Goal: Transaction & Acquisition: Purchase product/service

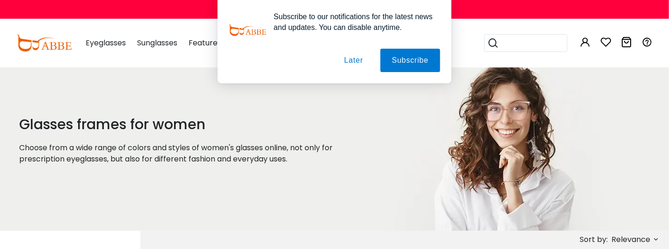
click at [653, 239] on icon at bounding box center [655, 238] width 7 height 7
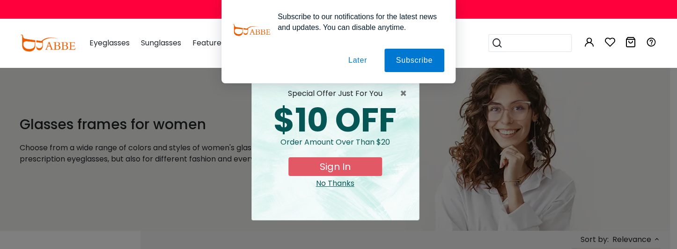
click at [360, 61] on button "Later" at bounding box center [357, 60] width 42 height 23
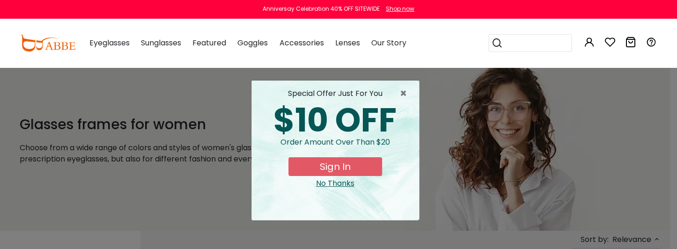
click at [407, 85] on div "special offer just for you $10 OFF Order amount over than $20 Sign In No Thanks" at bounding box center [335, 149] width 168 height 139
click at [404, 89] on span "×" at bounding box center [406, 93] width 12 height 11
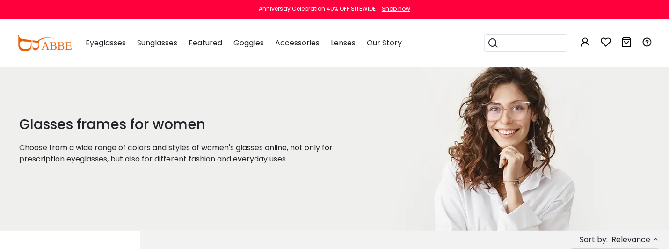
click at [655, 239] on icon at bounding box center [655, 238] width 7 height 7
drag, startPoint x: 662, startPoint y: 95, endPoint x: 662, endPoint y: 146, distance: 51.0
click at [662, 145] on div "Glasses frames for women Choose from a wide range of colors and styles of women…" at bounding box center [334, 149] width 669 height 164
drag, startPoint x: 662, startPoint y: 149, endPoint x: 659, endPoint y: 209, distance: 60.4
click at [659, 215] on div "Glasses frames for women Choose from a wide range of colors and styles of women…" at bounding box center [334, 149] width 669 height 164
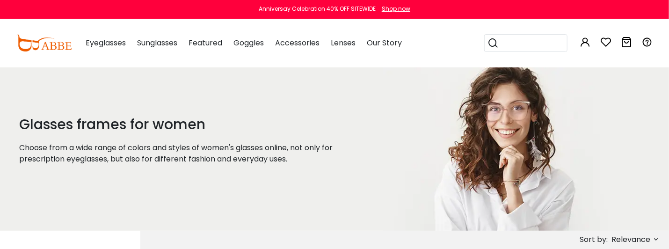
click at [657, 247] on div "Sort by: Relevance Relevance New Arrivals Best Sellers Prices High To Low Price…" at bounding box center [601, 239] width 117 height 17
click at [655, 238] on icon at bounding box center [655, 238] width 7 height 7
click at [657, 238] on icon at bounding box center [655, 238] width 7 height 7
click at [658, 239] on icon at bounding box center [655, 238] width 7 height 7
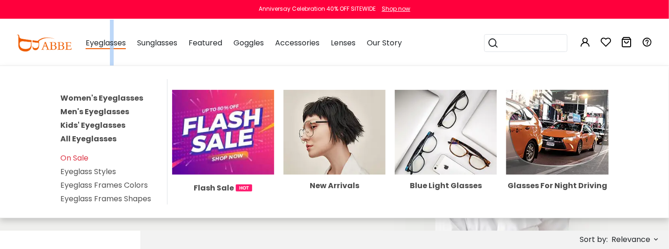
click at [115, 52] on div "Eyeglasses Women's Eyeglasses Men's Eyeglasses Kids' Eyeglasses All Eyeglasses …" at bounding box center [106, 43] width 40 height 47
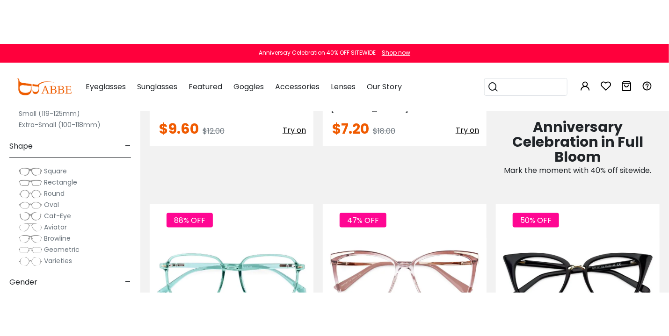
scroll to position [602, 0]
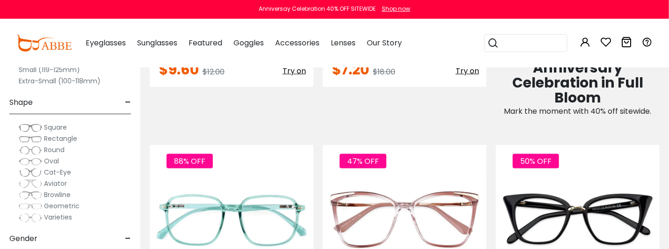
drag, startPoint x: 244, startPoint y: 16, endPoint x: 134, endPoint y: 9, distance: 110.2
click at [134, 9] on div "Anniversay Celebration 40% OFF SITEWIDE Shop now" at bounding box center [334, 9] width 669 height 19
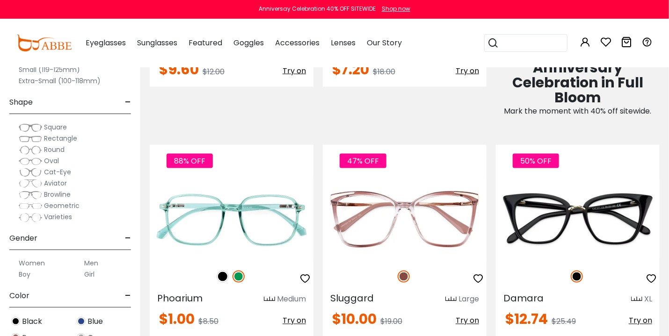
drag, startPoint x: 182, startPoint y: 23, endPoint x: 443, endPoint y: 56, distance: 262.7
click at [443, 56] on div "Eyeglasses Women's Eyeglasses Men's Eyeglasses Kids' Eyeglasses All Eyeglasses …" at bounding box center [364, 43] width 576 height 49
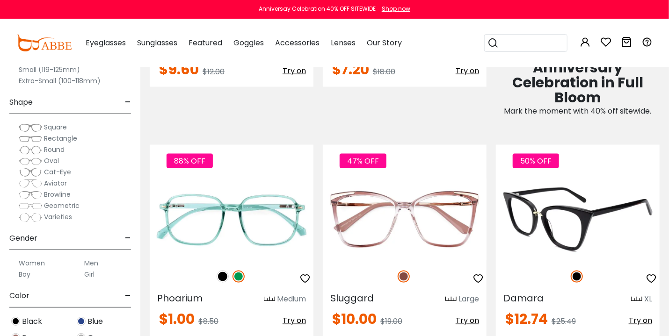
scroll to position [649, 0]
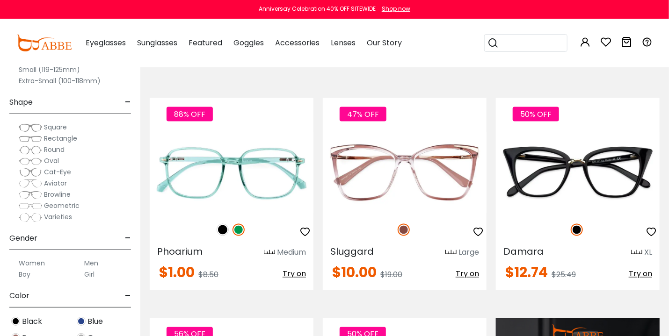
click at [55, 171] on span "Cat-Eye" at bounding box center [57, 172] width 27 height 9
drag, startPoint x: 55, startPoint y: 170, endPoint x: 56, endPoint y: 164, distance: 5.6
click at [56, 164] on div "Square Rectangle Round Oval" at bounding box center [70, 172] width 131 height 101
drag, startPoint x: 56, startPoint y: 164, endPoint x: 62, endPoint y: 171, distance: 9.3
click at [62, 171] on span "Cat-Eye" at bounding box center [57, 172] width 27 height 9
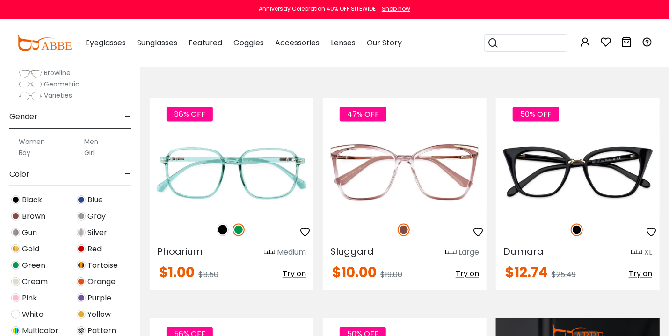
scroll to position [481, 0]
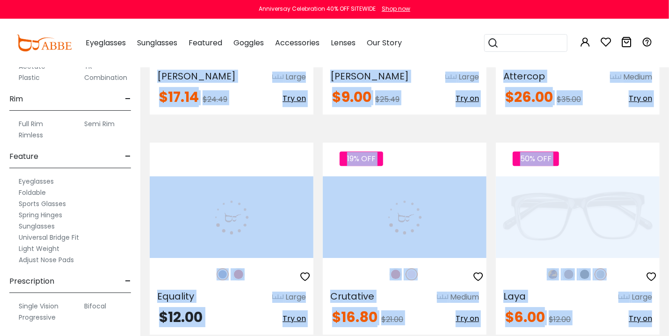
drag, startPoint x: 660, startPoint y: 301, endPoint x: 629, endPoint y: 363, distance: 69.3
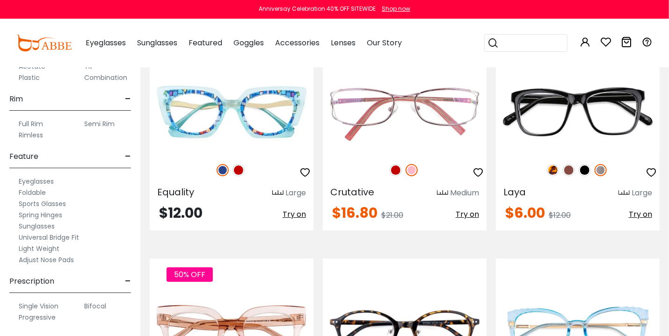
click at [549, 29] on div "Popular Searches round Sunglasses aviator clear tortoise cat Recommended Laya $…" at bounding box center [527, 43] width 86 height 49
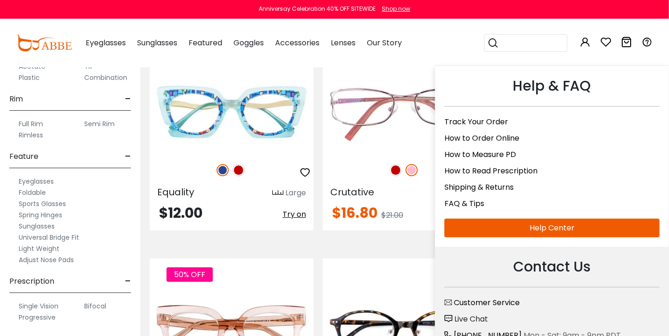
drag, startPoint x: 660, startPoint y: 50, endPoint x: 652, endPoint y: 33, distance: 18.2
click at [652, 40] on div "0 0 Eyeglasses Women's Eyeglasses" at bounding box center [334, 43] width 669 height 49
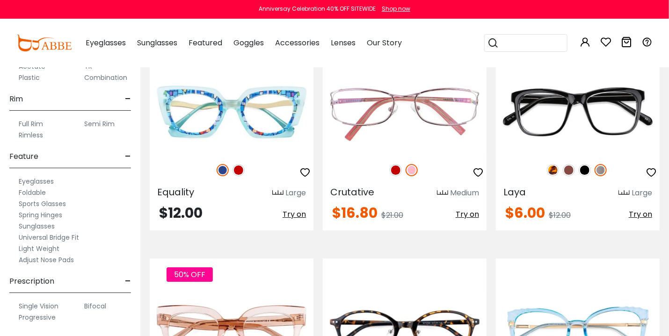
scroll to position [1381, 0]
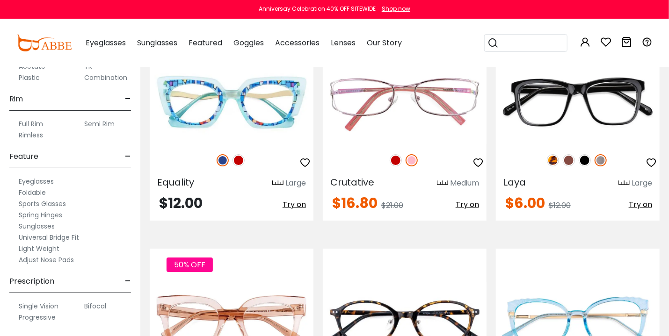
drag, startPoint x: 662, startPoint y: 48, endPoint x: 662, endPoint y: 36, distance: 12.2
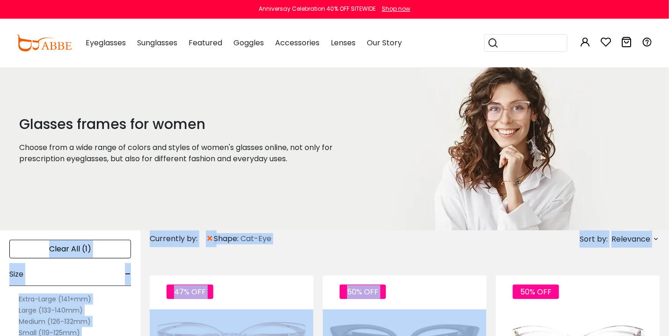
drag, startPoint x: 658, startPoint y: 262, endPoint x: 649, endPoint y: 153, distance: 109.4
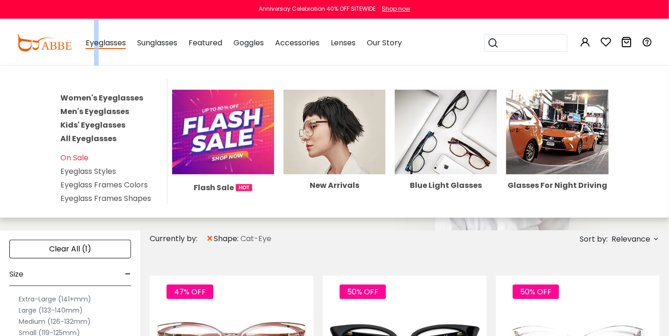
click at [96, 43] on span "Eyeglasses" at bounding box center [106, 43] width 40 height 12
click at [97, 45] on span "Eyeglasses" at bounding box center [106, 43] width 40 height 12
click at [75, 97] on link "Women's Eyeglasses" at bounding box center [101, 98] width 83 height 11
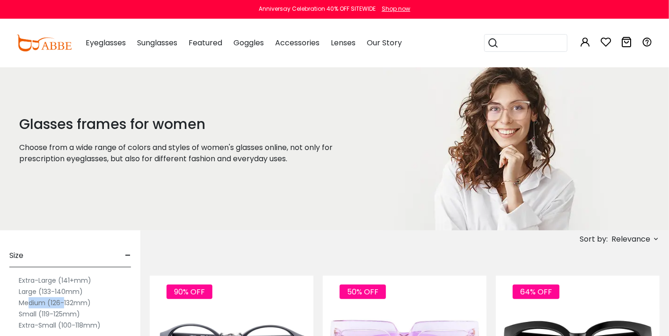
drag, startPoint x: 29, startPoint y: 303, endPoint x: 65, endPoint y: 308, distance: 36.9
click at [65, 308] on div "Extra-Large (141+mm) Large (133-140mm) Medium (126-132mm) Small (119-125mm) Ext…" at bounding box center [70, 303] width 131 height 56
click at [24, 300] on label "Medium (126-132mm)" at bounding box center [55, 303] width 72 height 11
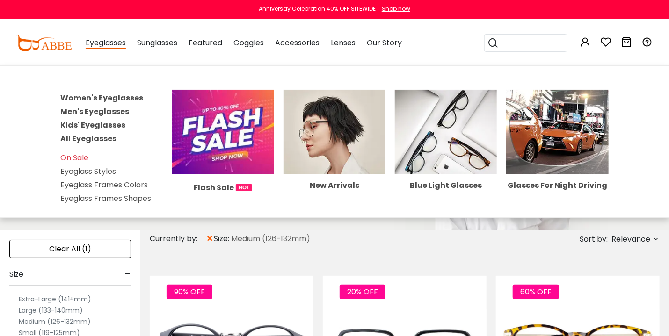
click at [96, 44] on span "Eyeglasses" at bounding box center [106, 43] width 40 height 12
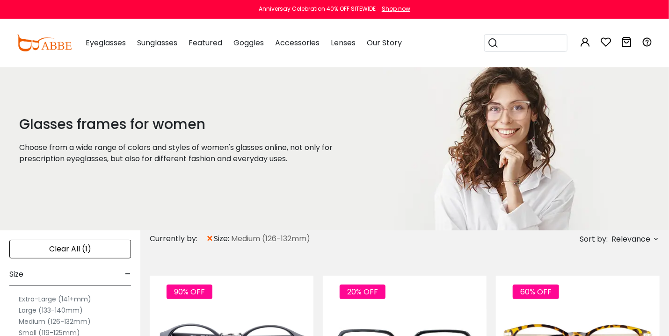
drag, startPoint x: 649, startPoint y: 79, endPoint x: 662, endPoint y: 73, distance: 13.2
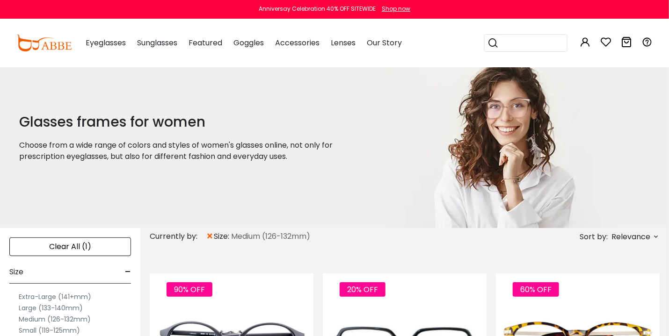
drag, startPoint x: 660, startPoint y: 74, endPoint x: 659, endPoint y: 89, distance: 14.5
drag, startPoint x: 655, startPoint y: 115, endPoint x: 662, endPoint y: 115, distance: 7.5
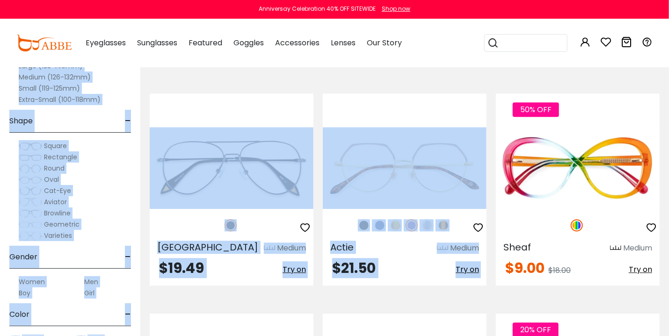
drag, startPoint x: 661, startPoint y: 113, endPoint x: 661, endPoint y: 122, distance: 8.4
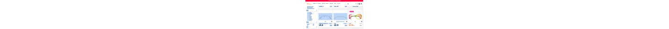
scroll to position [1053, 0]
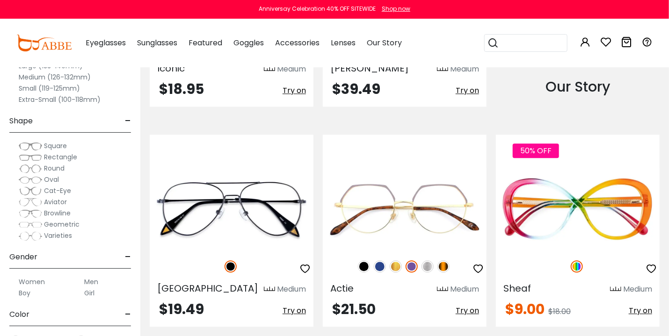
drag, startPoint x: 654, startPoint y: 322, endPoint x: 662, endPoint y: 330, distance: 11.2
click at [662, 325] on div "50% OFF Sheaf Medium $9.00 $18.00 Try on" at bounding box center [577, 231] width 173 height 192
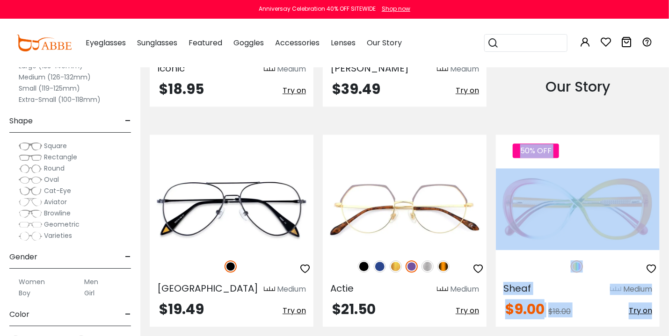
drag, startPoint x: 662, startPoint y: 332, endPoint x: 662, endPoint y: 233, distance: 99.2
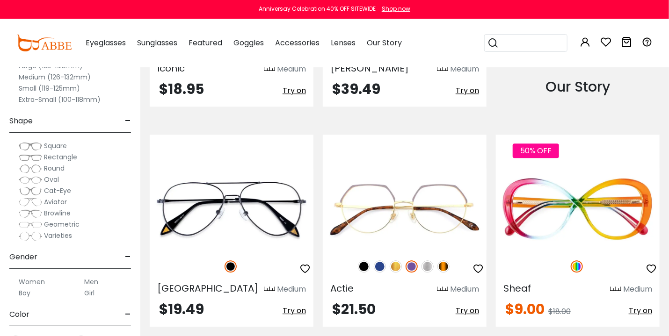
drag, startPoint x: 662, startPoint y: 220, endPoint x: 662, endPoint y: 42, distance: 177.8
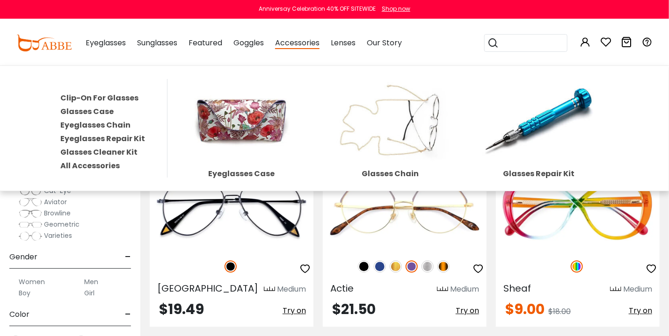
click at [290, 37] on div "Accessories Clip-On For Glasses Glasses Case Eyeglasses Chain Eyeglasses Repair…" at bounding box center [297, 43] width 44 height 47
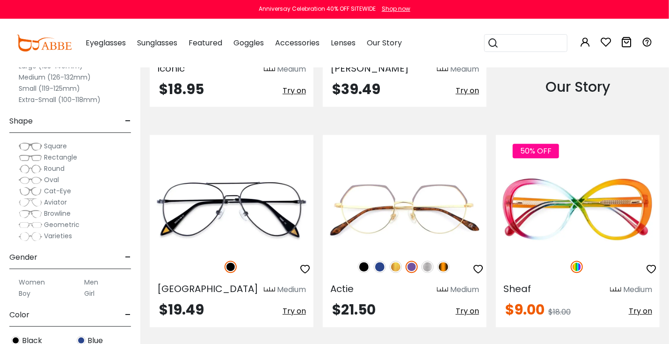
drag, startPoint x: 2, startPoint y: 189, endPoint x: 420, endPoint y: 103, distance: 426.2
click at [420, 103] on div "Huxley Medium $39.49 Try on" at bounding box center [405, 10] width 164 height 192
click at [236, 12] on div "Anniversay Celebration 40% OFF SITEWIDE Shop now" at bounding box center [334, 9] width 669 height 19
click at [436, 38] on div "Eyeglasses Women's Eyeglasses Men's Eyeglasses Kids' Eyeglasses All Eyeglasses …" at bounding box center [364, 43] width 576 height 49
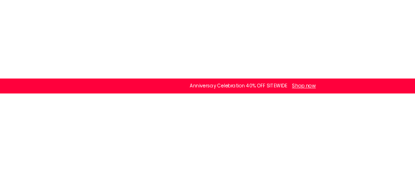
scroll to position [925, 0]
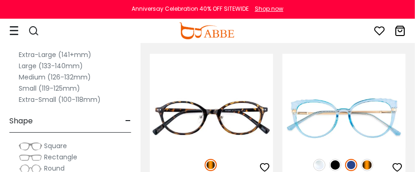
click at [27, 76] on label "Medium (126-132mm)" at bounding box center [55, 77] width 72 height 11
